Goal: Information Seeking & Learning: Check status

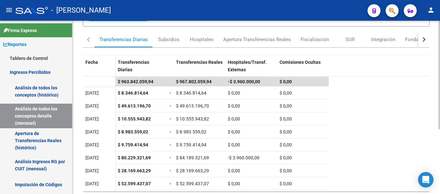
click at [430, 142] on div "REPORTES -> INGRESOS PERCIBIDOS -> Detalle mensual de todos los conceptos cloud…" at bounding box center [256, 73] width 369 height 277
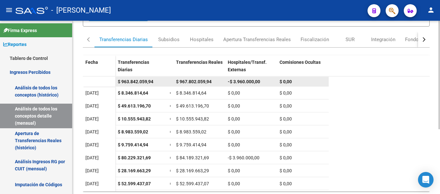
scroll to position [75, 0]
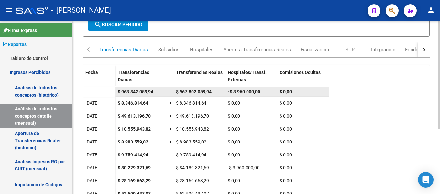
click at [246, 93] on span "-$ 3.960.000,00" at bounding box center [244, 91] width 32 height 5
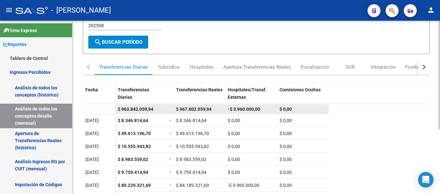
scroll to position [43, 0]
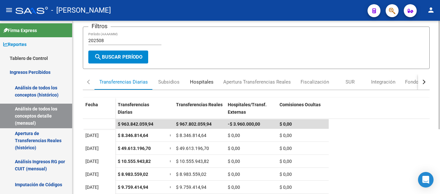
click at [204, 83] on div "Hospitales" at bounding box center [202, 81] width 24 height 7
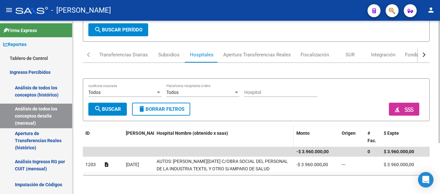
scroll to position [72, 0]
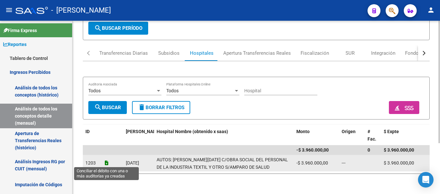
click at [105, 162] on icon at bounding box center [107, 162] width 4 height 5
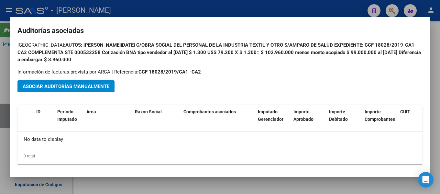
scroll to position [0, 0]
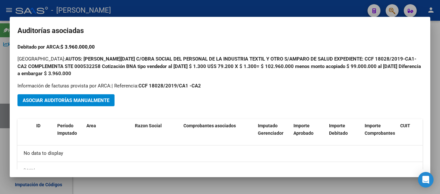
click at [303, 36] on h2 "Auditorías asociadas" at bounding box center [219, 31] width 405 height 12
click at [232, 11] on div at bounding box center [220, 97] width 440 height 194
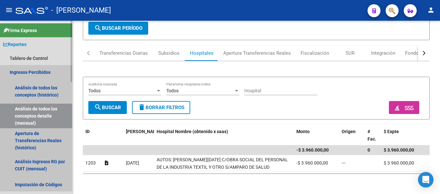
click at [39, 71] on link "Ingresos Percibidos" at bounding box center [36, 72] width 72 height 14
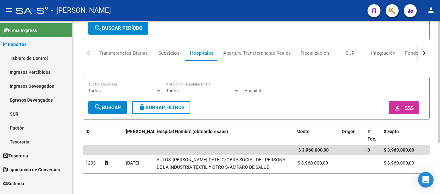
click at [264, 123] on div "Todos Auditoria Asociada Todos Plataforma Hospitales Online Hospital search Bus…" at bounding box center [256, 119] width 347 height 106
click at [111, 54] on div "Transferencias Diarias" at bounding box center [123, 53] width 49 height 7
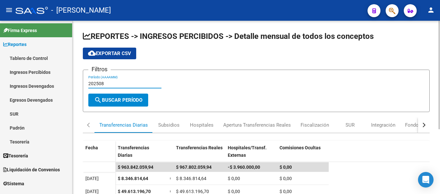
click at [107, 83] on input "202508" at bounding box center [124, 84] width 73 height 6
type input "202507"
click at [121, 102] on span "search Buscar Período" at bounding box center [118, 100] width 48 height 6
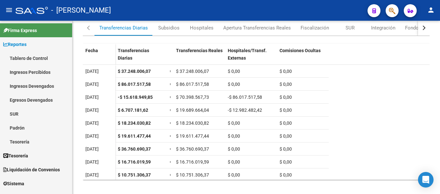
scroll to position [180, 0]
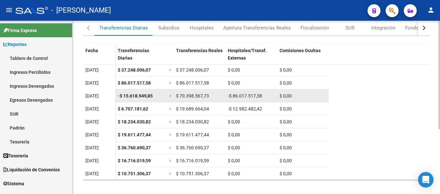
click at [249, 96] on span "-$ 86.017.517,58" at bounding box center [245, 95] width 34 height 5
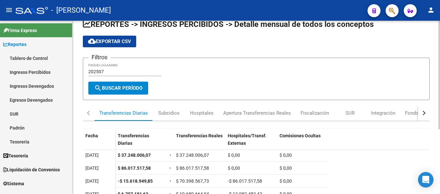
scroll to position [0, 0]
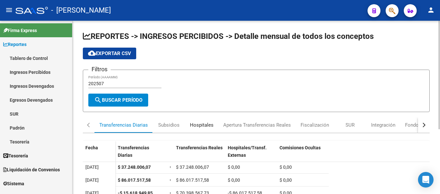
click at [203, 124] on div "Hospitales" at bounding box center [202, 124] width 24 height 7
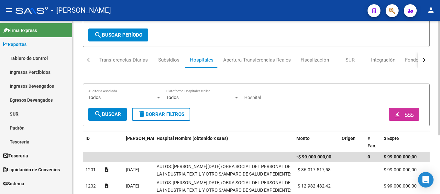
scroll to position [88, 0]
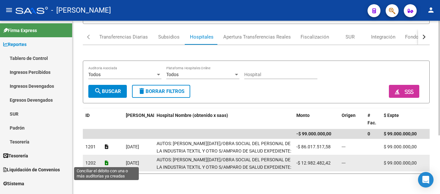
click at [105, 161] on icon at bounding box center [107, 162] width 4 height 5
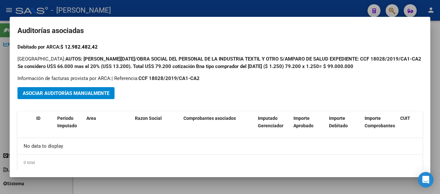
click at [240, 32] on h2 "Auditorías asociadas" at bounding box center [219, 31] width 405 height 12
click at [104, 40] on mat-dialog-container "Auditorías asociadas Debitado por ARCA: $ 12.982.482,42 Nombre Hospital: AUTOS:…" at bounding box center [220, 97] width 421 height 160
click at [266, 180] on div at bounding box center [220, 97] width 440 height 194
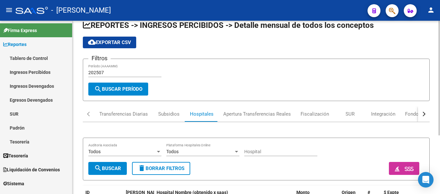
scroll to position [0, 0]
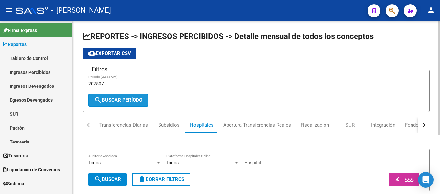
click at [140, 98] on span "search Buscar Período" at bounding box center [118, 100] width 48 height 6
click at [130, 124] on div "Transferencias Diarias" at bounding box center [123, 124] width 49 height 7
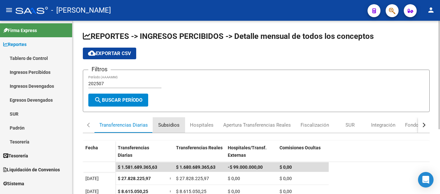
click at [163, 127] on div "Subsidios" at bounding box center [168, 124] width 21 height 7
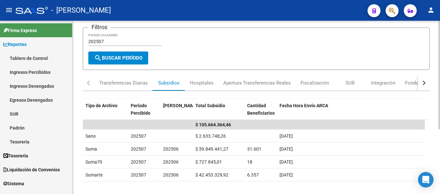
scroll to position [32, 0]
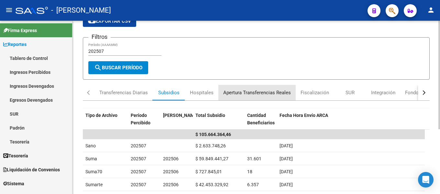
click at [238, 94] on div "Apertura Transferencias Reales" at bounding box center [257, 92] width 68 height 7
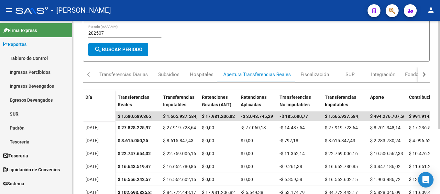
scroll to position [65, 0]
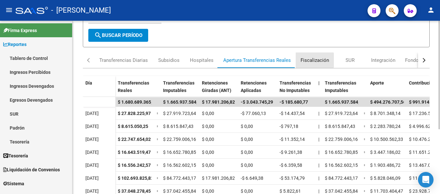
click at [309, 60] on div "Fiscalización" at bounding box center [315, 60] width 28 height 7
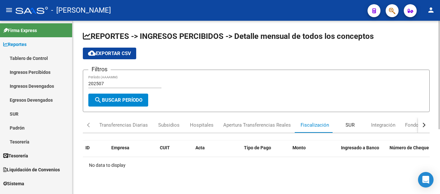
click at [347, 126] on div "SUR" at bounding box center [350, 124] width 9 height 7
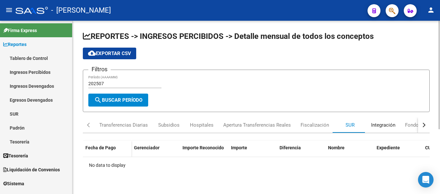
click at [381, 127] on div "Integración" at bounding box center [383, 124] width 24 height 7
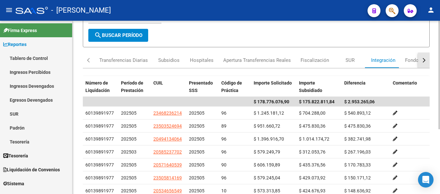
click at [424, 60] on div "button" at bounding box center [423, 60] width 5 height 5
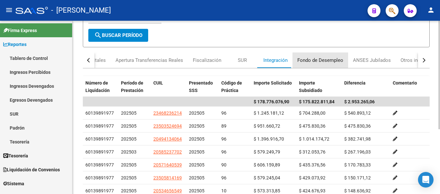
click at [331, 60] on div "Fondo de Desempleo" at bounding box center [320, 60] width 46 height 7
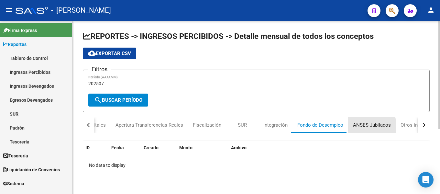
click at [360, 127] on div "ANSES Jubilados" at bounding box center [372, 124] width 38 height 7
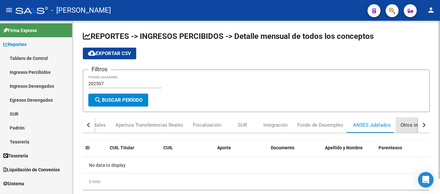
click at [408, 126] on div "Otros ingresos" at bounding box center [417, 124] width 32 height 7
